Goal: Understand process/instructions: Learn how to perform a task or action

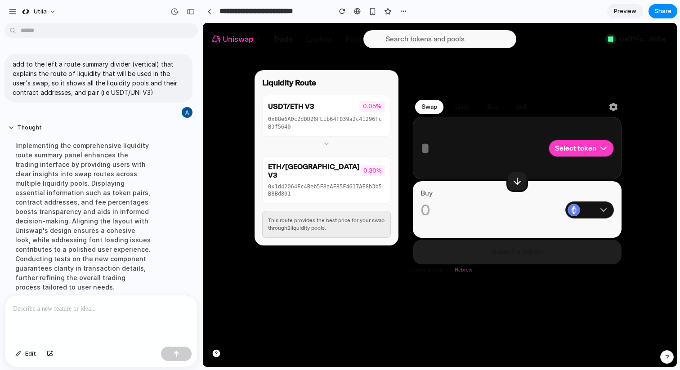
scroll to position [108, 0]
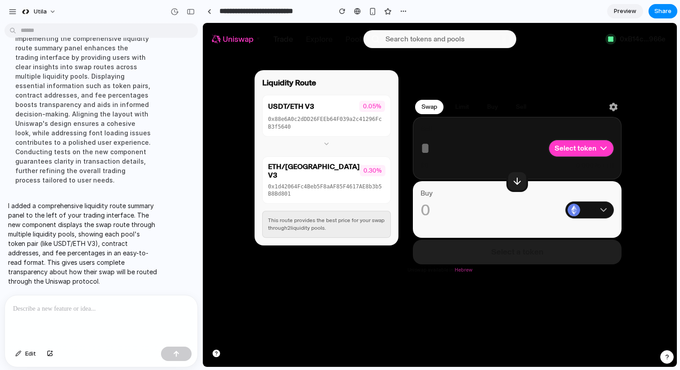
click at [357, 226] on div "This route provides the best price for your swap through 2 liquidity pool s ." at bounding box center [326, 224] width 129 height 27
click at [550, 254] on div "Select a token" at bounding box center [517, 252] width 209 height 25
click at [522, 184] on icon at bounding box center [517, 181] width 11 height 11
click at [516, 179] on icon at bounding box center [517, 181] width 11 height 11
click at [478, 55] on div "Uniswap Trade Explore Pool Search tokens and pools / 0xB14c...966e" at bounding box center [440, 39] width 474 height 33
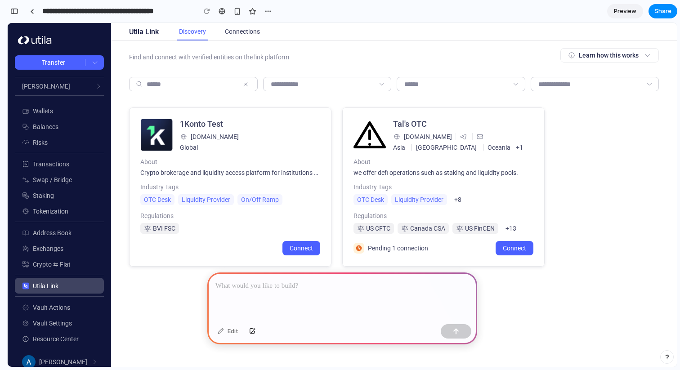
click at [252, 285] on p at bounding box center [343, 286] width 254 height 11
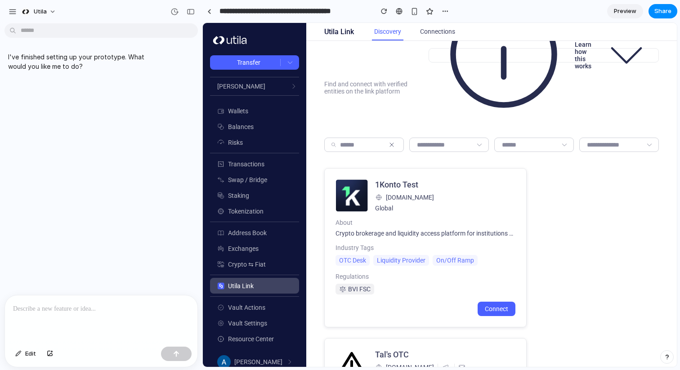
click at [149, 312] on div at bounding box center [101, 320] width 193 height 48
click at [633, 54] on icon at bounding box center [627, 55] width 50 height 50
click at [635, 95] on ut-info-btn "Learn how this works" at bounding box center [544, 85] width 230 height 75
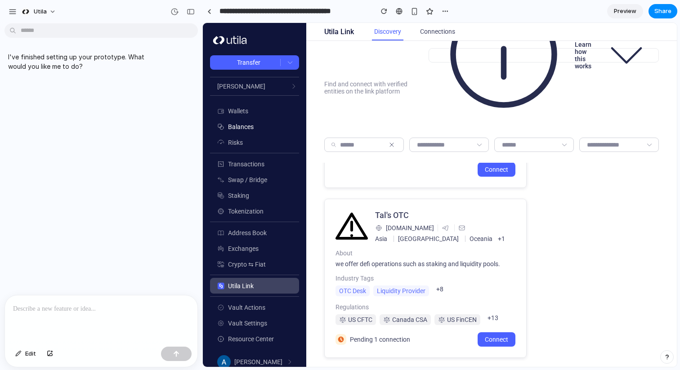
scroll to position [3, 0]
